Goal: Obtain resource: Download file/media

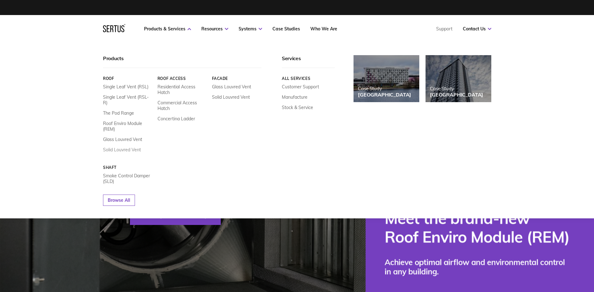
click at [117, 147] on link "Solid Louvred Vent" at bounding box center [122, 150] width 38 height 6
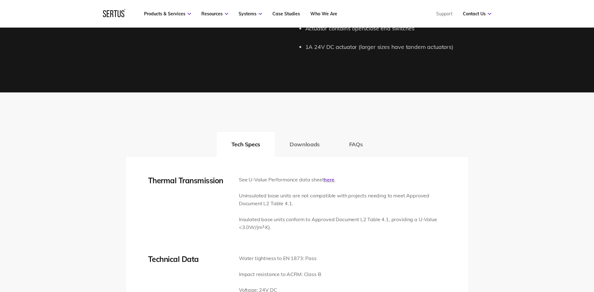
scroll to position [940, 0]
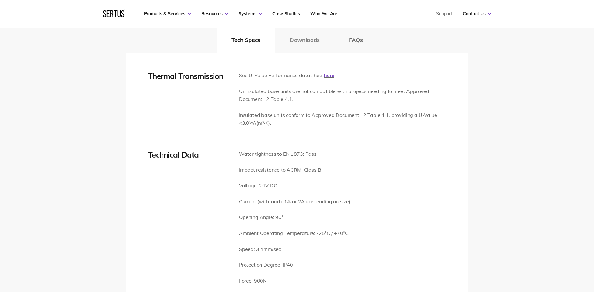
click at [302, 39] on button "Downloads" at bounding box center [305, 40] width 60 height 25
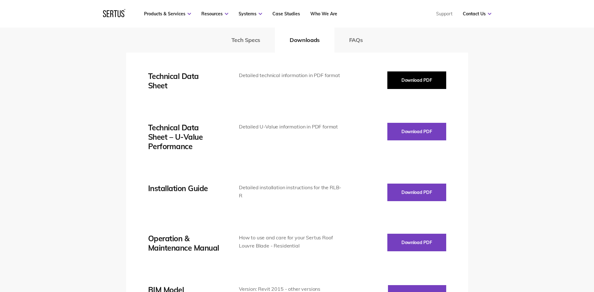
click at [406, 79] on button "Download PDF" at bounding box center [417, 80] width 59 height 18
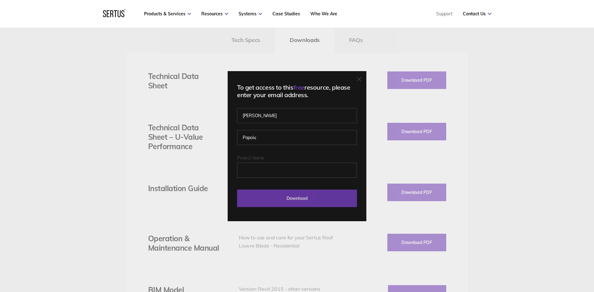
click at [303, 196] on input "Download" at bounding box center [297, 199] width 120 height 18
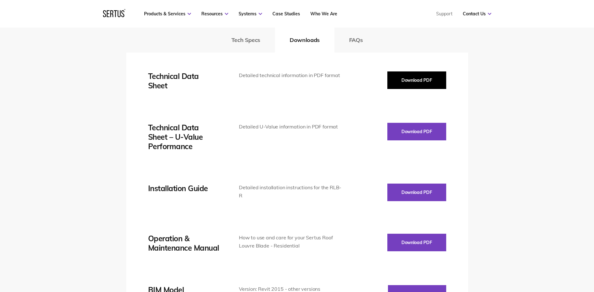
click at [411, 79] on button "Download PDF" at bounding box center [417, 80] width 59 height 18
click at [189, 30] on div "Tech Specs Downloads FAQs" at bounding box center [297, 40] width 342 height 25
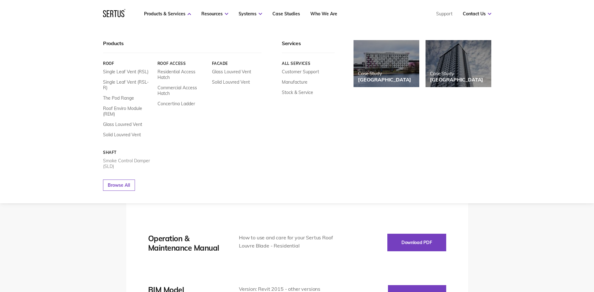
click at [111, 158] on link "Smoke Control Damper (SLD)" at bounding box center [128, 163] width 50 height 11
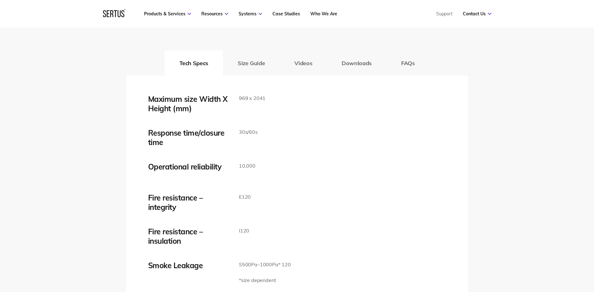
scroll to position [971, 0]
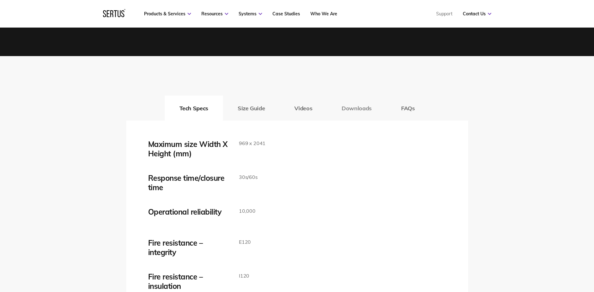
click at [360, 109] on button "Downloads" at bounding box center [357, 108] width 60 height 25
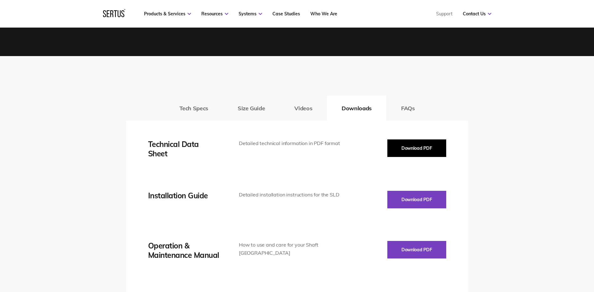
click at [419, 146] on button "Download PDF" at bounding box center [417, 148] width 59 height 18
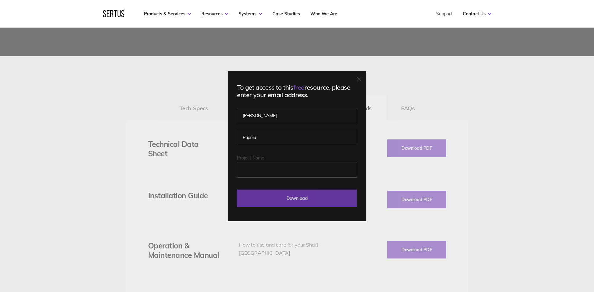
click at [308, 197] on input "Download" at bounding box center [297, 199] width 120 height 18
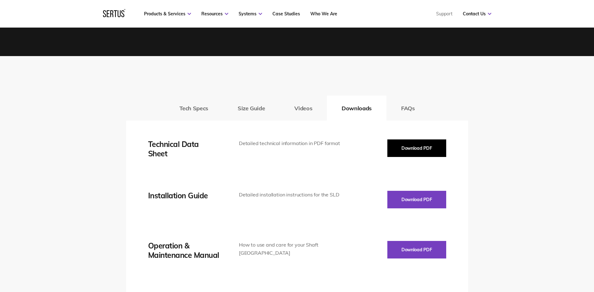
click at [429, 145] on button "Download PDF" at bounding box center [417, 148] width 59 height 18
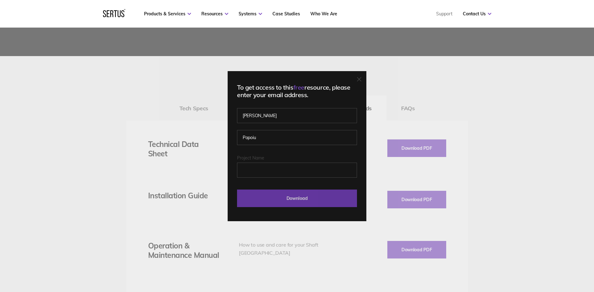
click at [298, 200] on input "Download" at bounding box center [297, 199] width 120 height 18
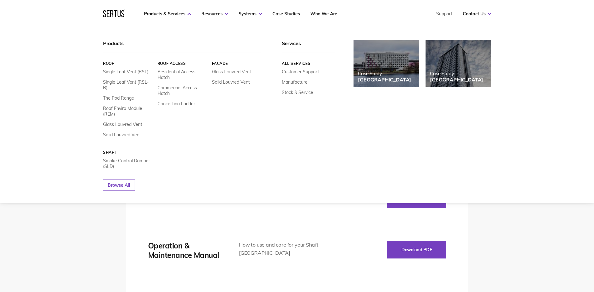
click at [231, 72] on link "Glass Louvred Vent" at bounding box center [231, 72] width 39 height 6
